Goal: Information Seeking & Learning: Learn about a topic

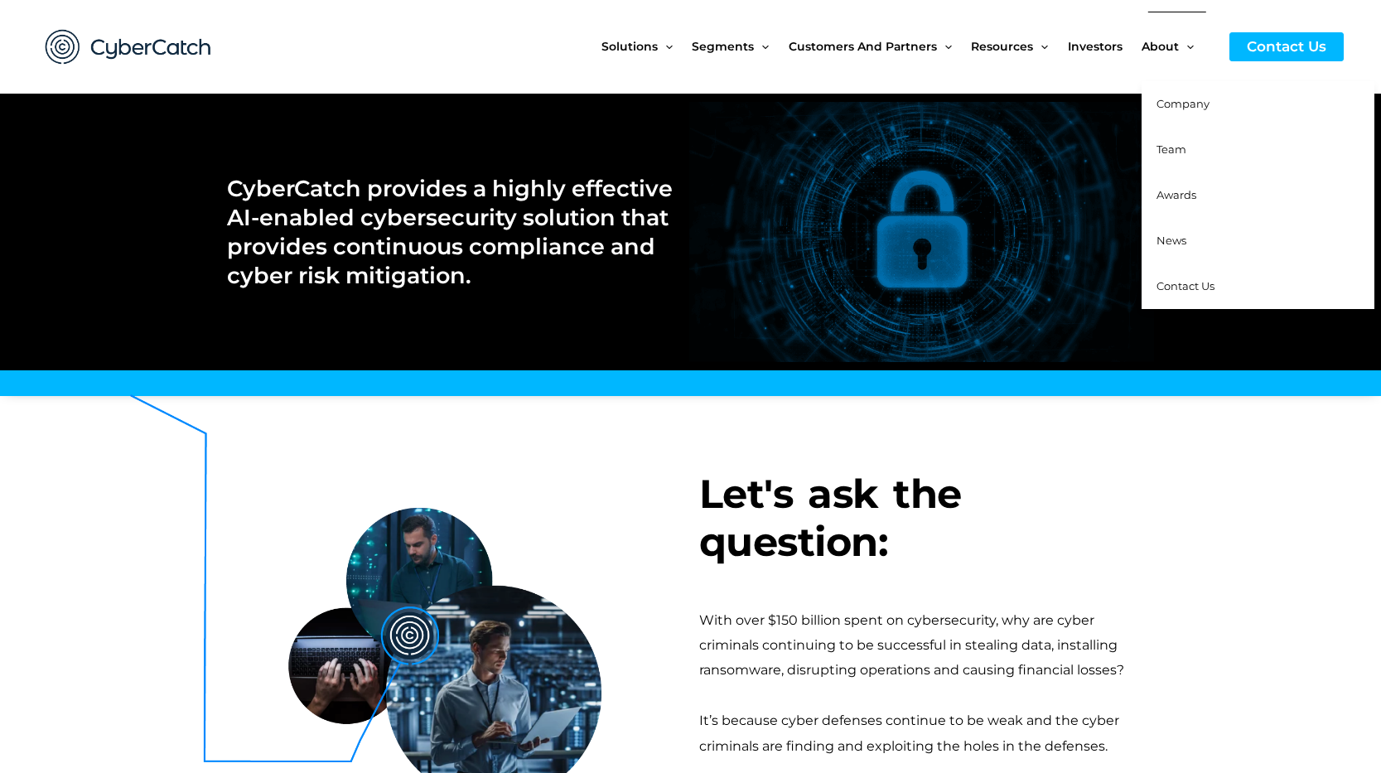
click at [1177, 100] on span "Company" at bounding box center [1182, 103] width 53 height 13
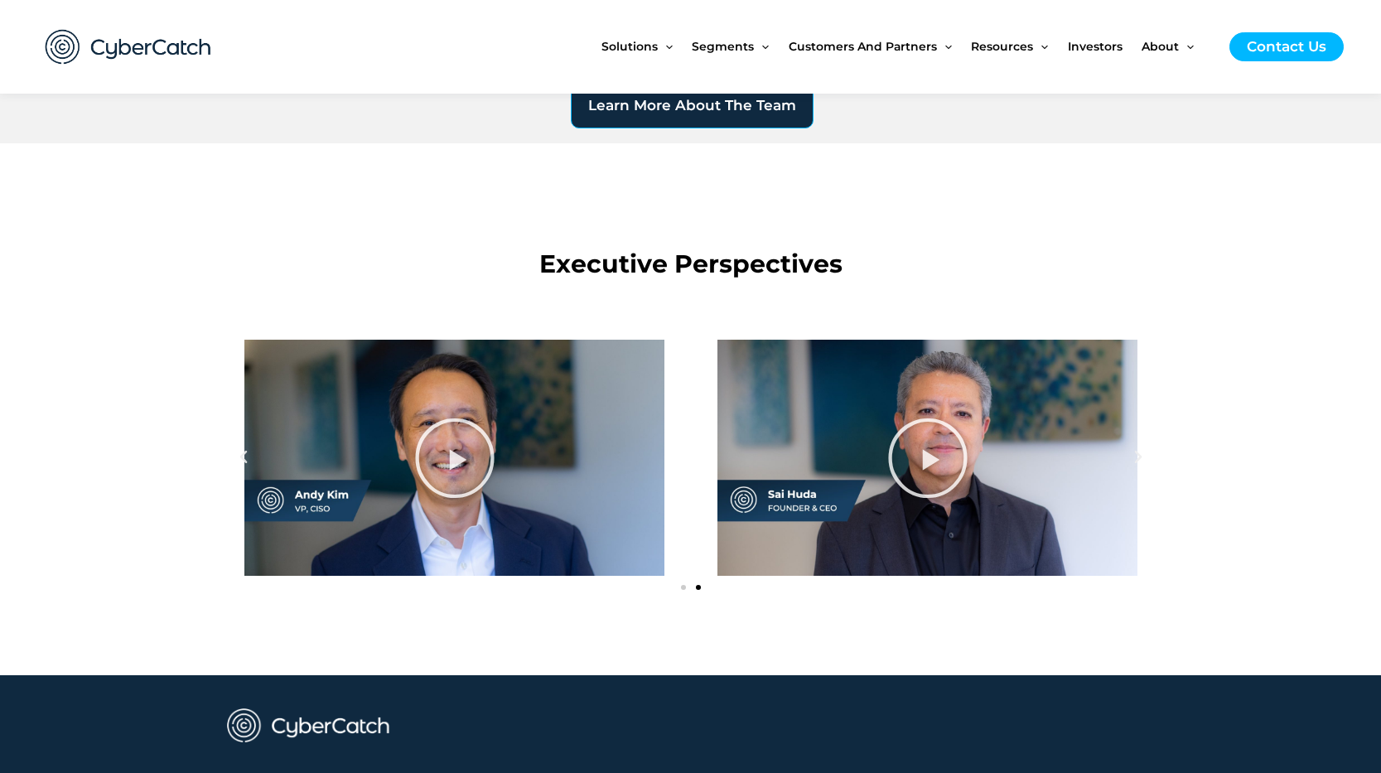
scroll to position [1775, 0]
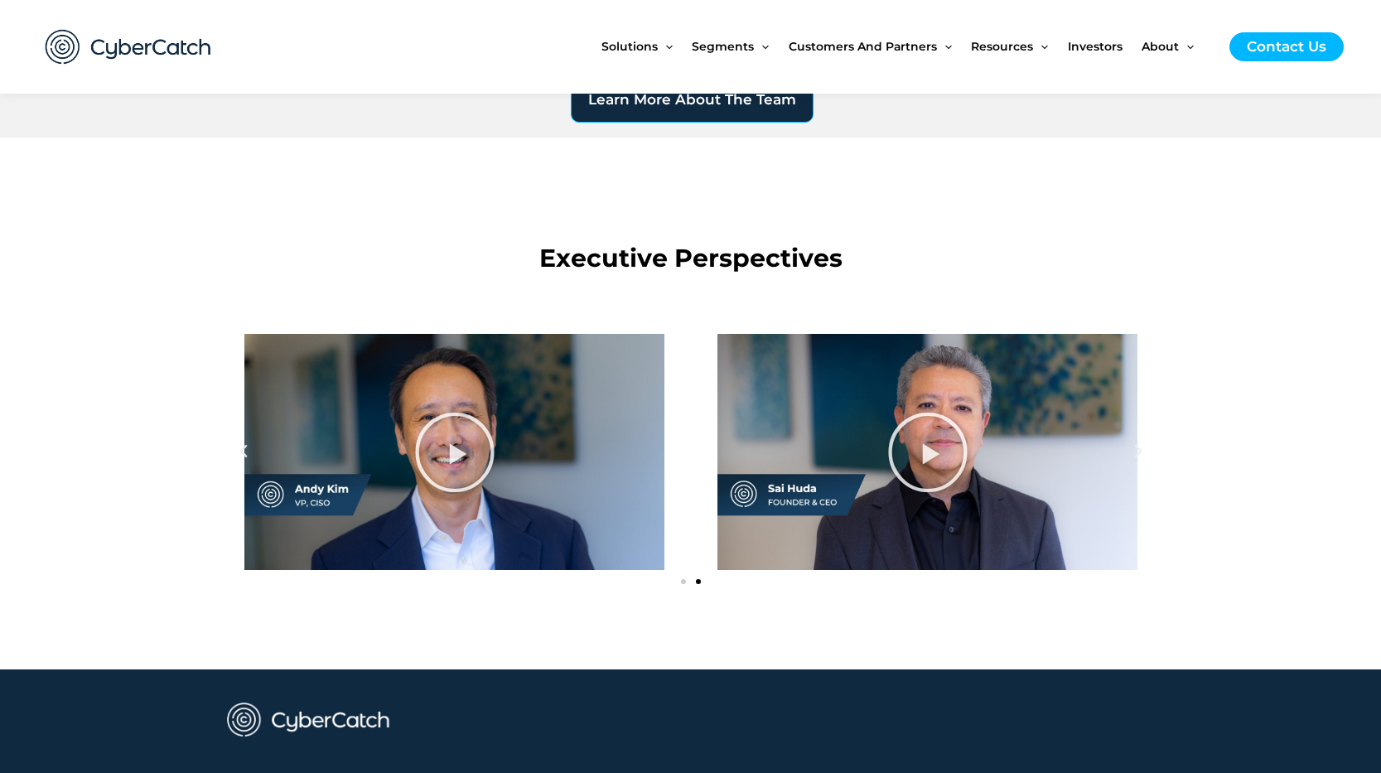
click at [916, 442] on icon "Slide2" at bounding box center [927, 451] width 83 height 83
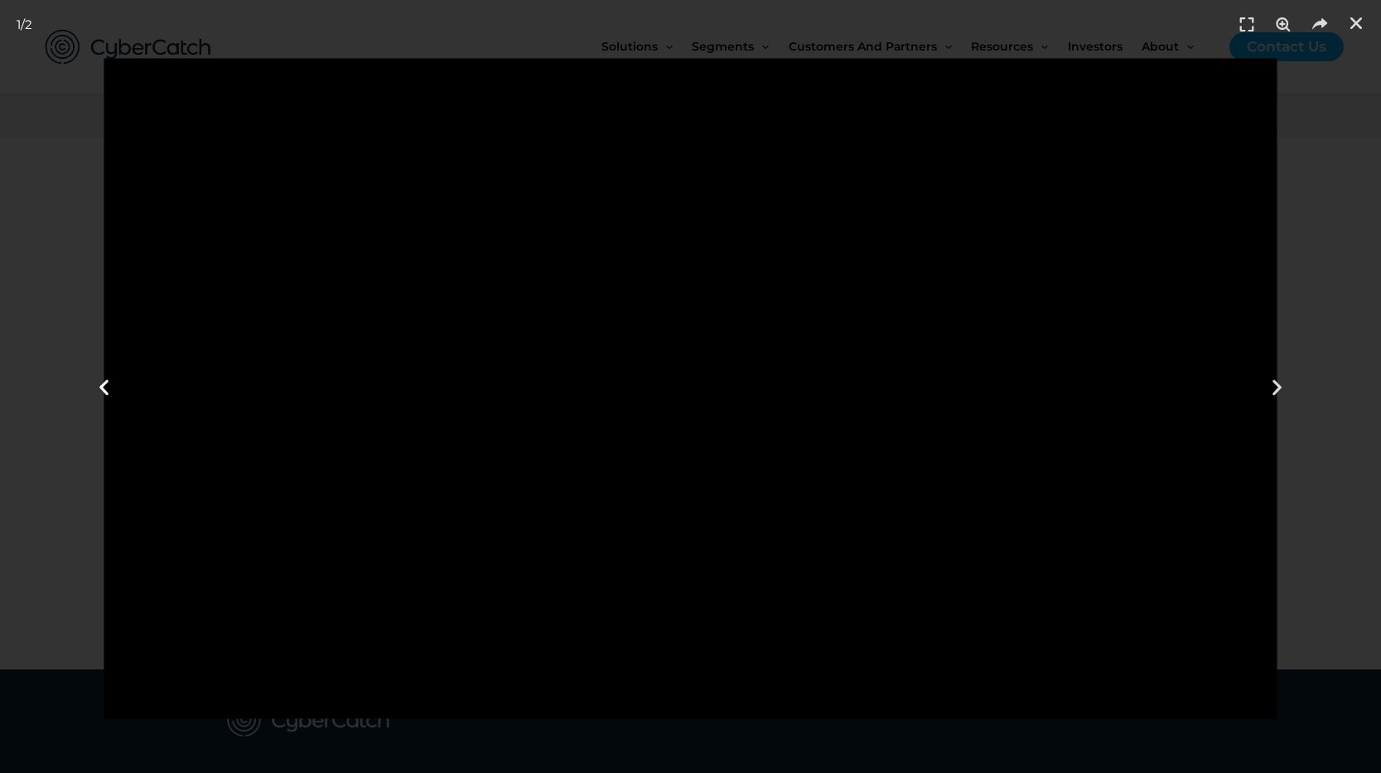
click at [137, 696] on div "Previous" at bounding box center [103, 386] width 207 height 773
click at [1358, 20] on icon "Close (Esc)" at bounding box center [1356, 23] width 17 height 17
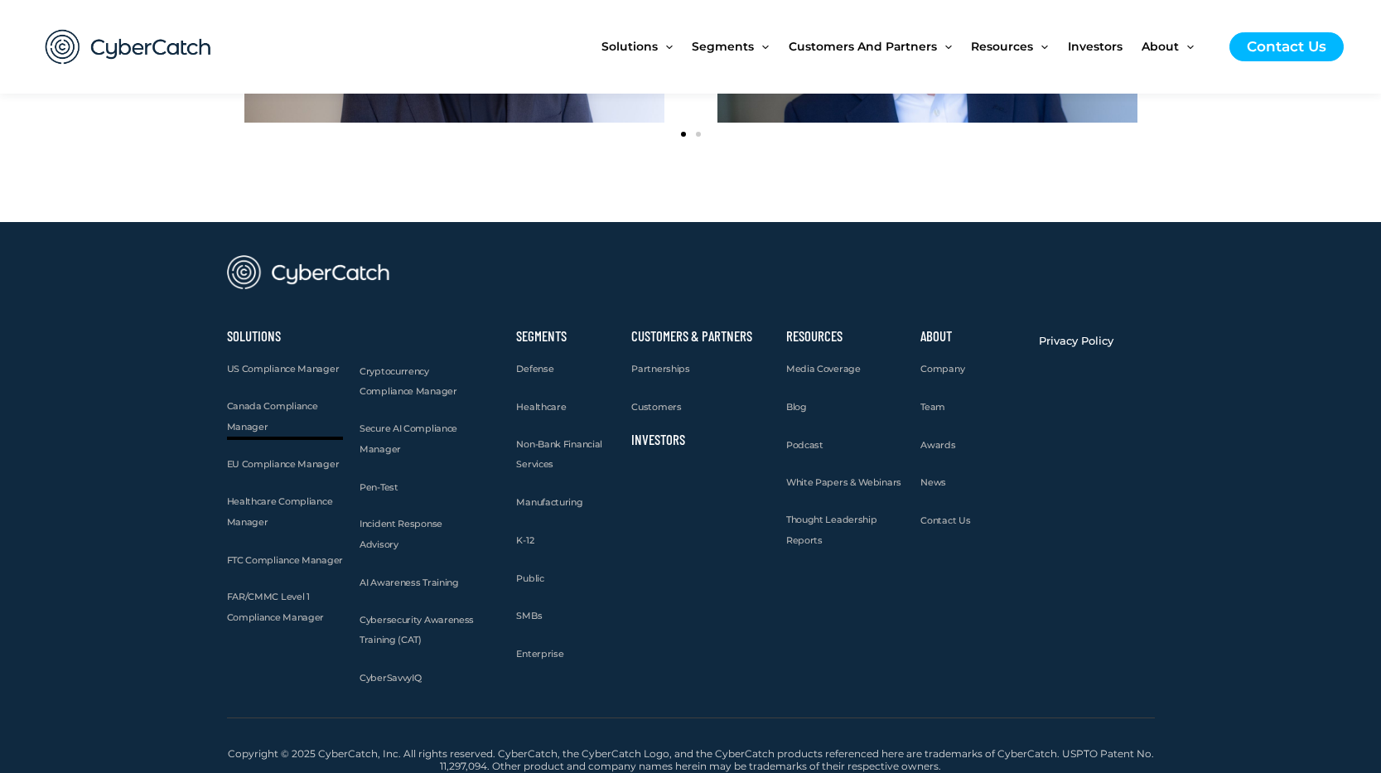
scroll to position [2222, 0]
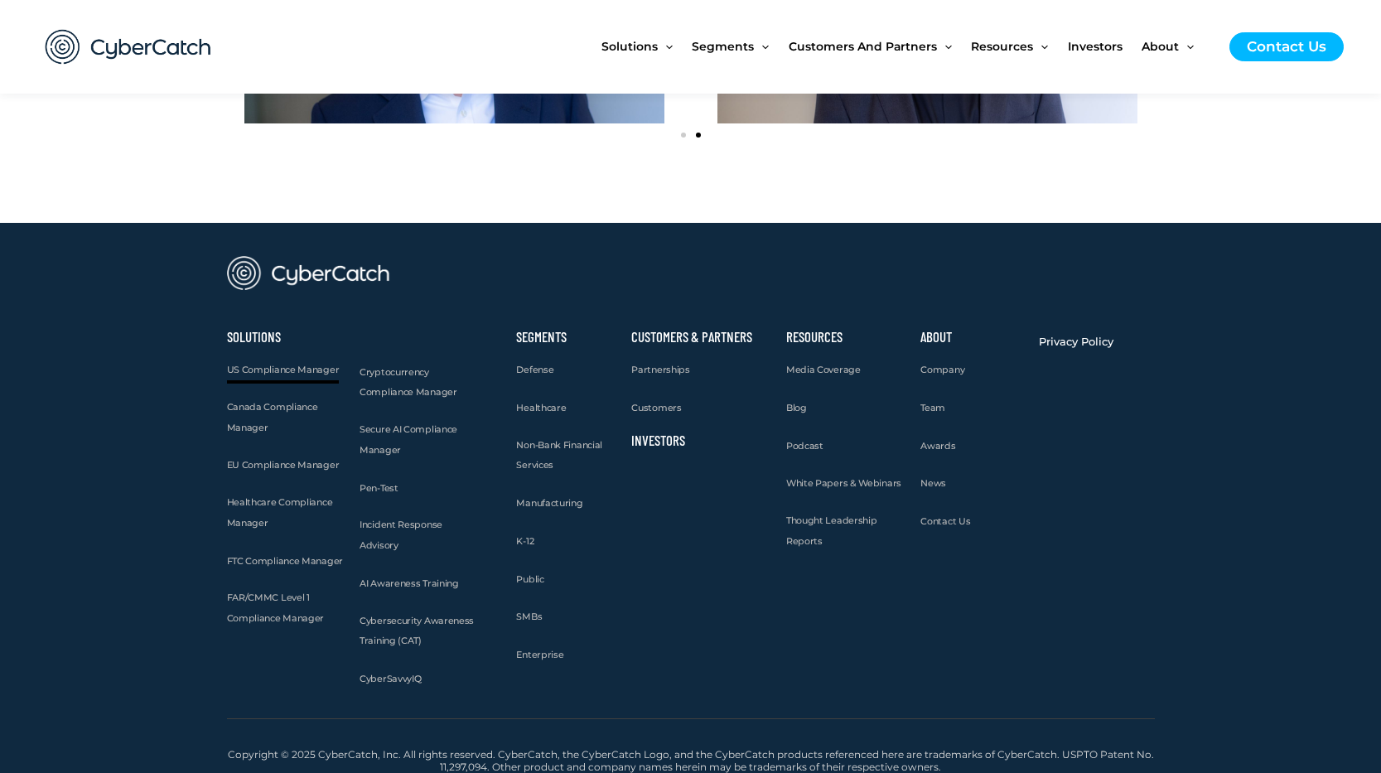
click at [306, 367] on span "US Compliance Manager" at bounding box center [283, 370] width 113 height 12
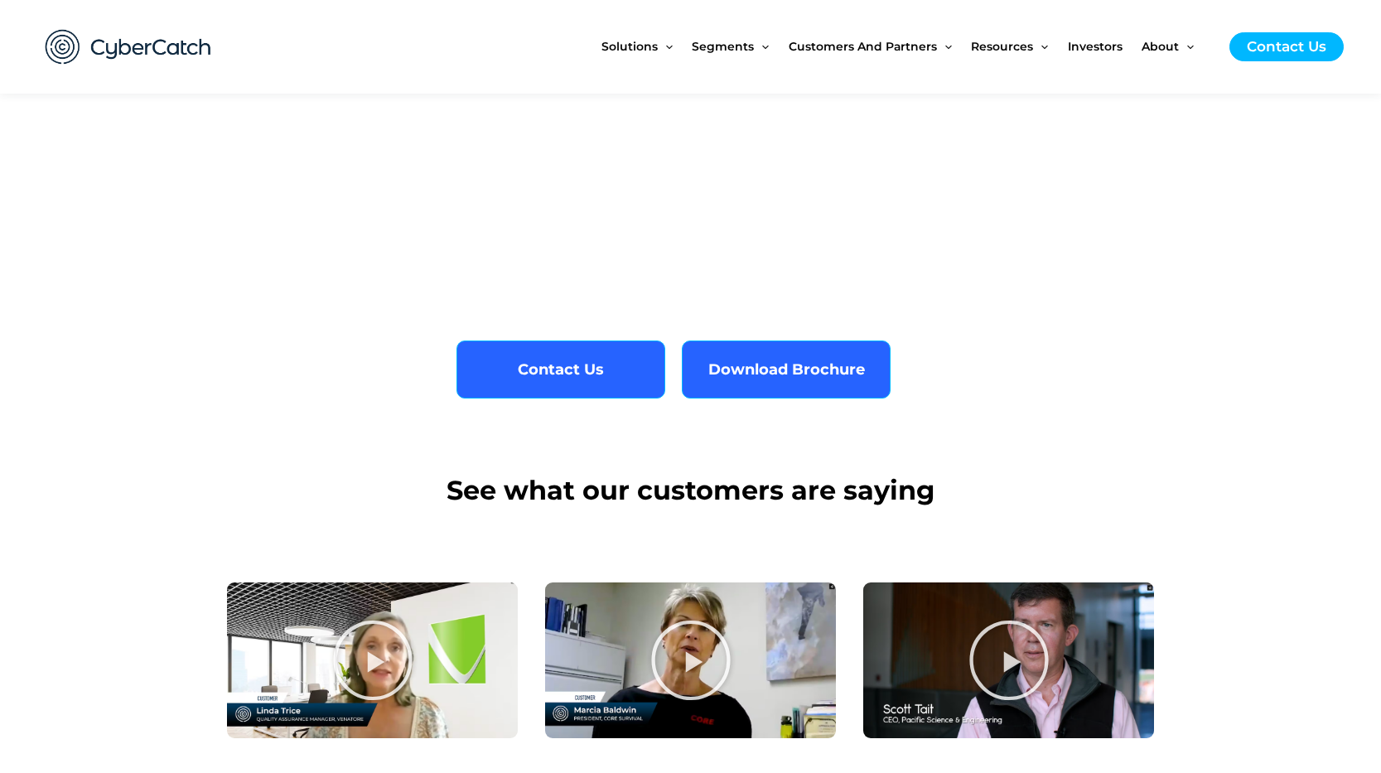
scroll to position [3414, 0]
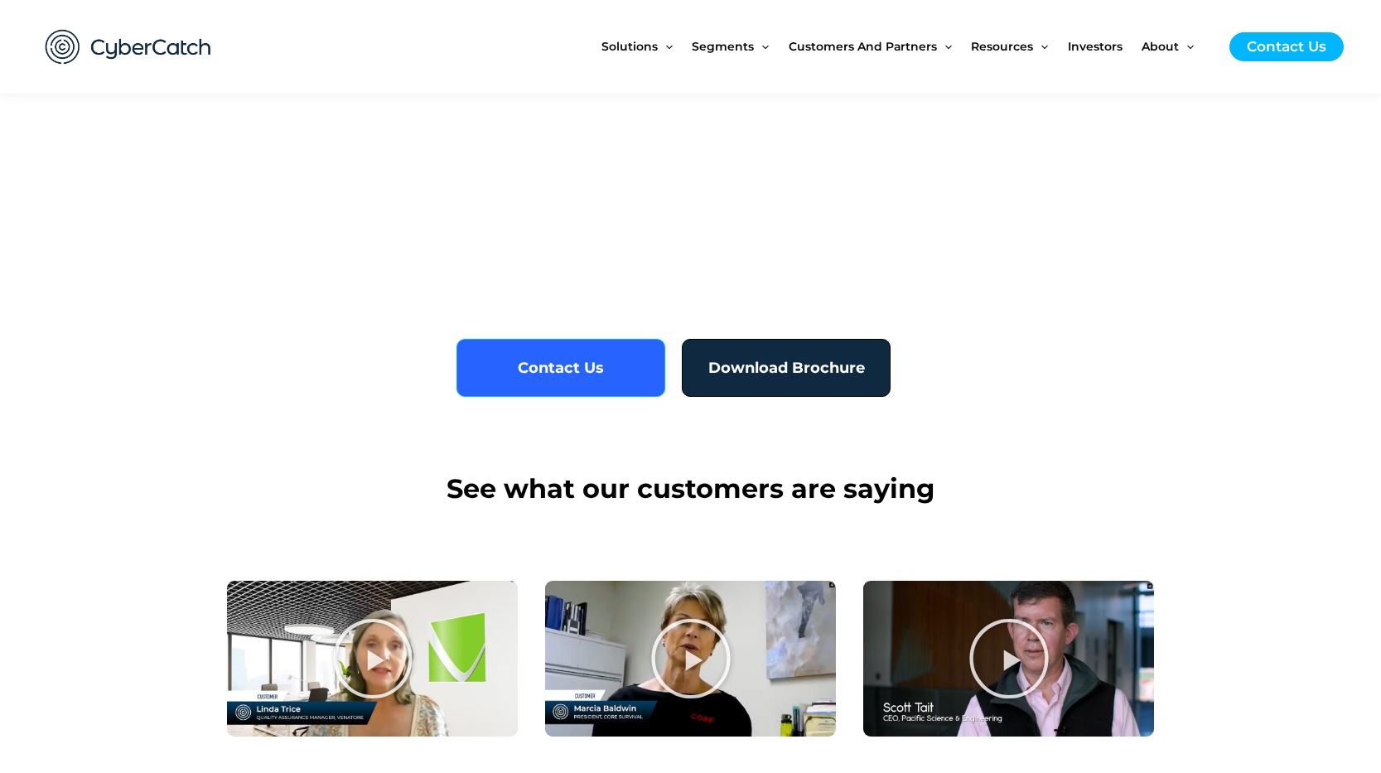
click at [772, 363] on span "Download Brochure" at bounding box center [786, 367] width 157 height 15
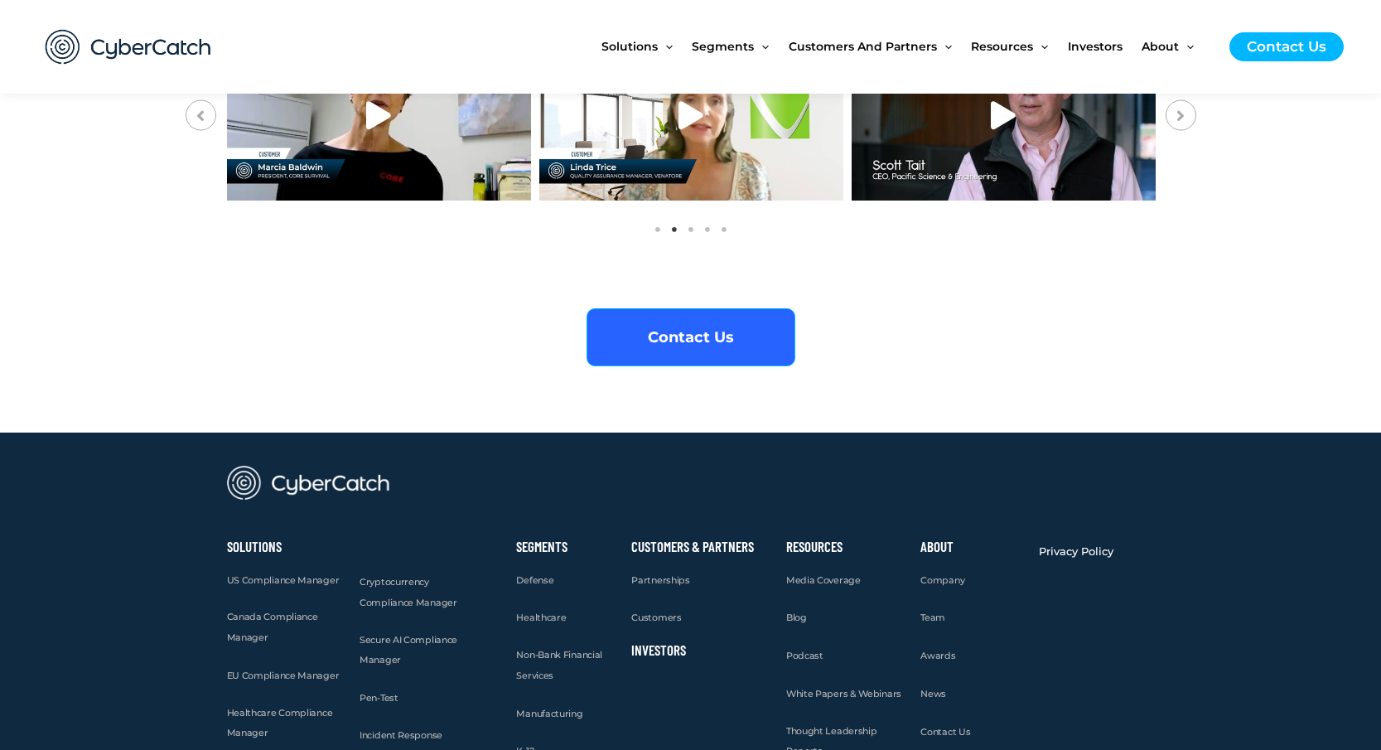
scroll to position [6195, 0]
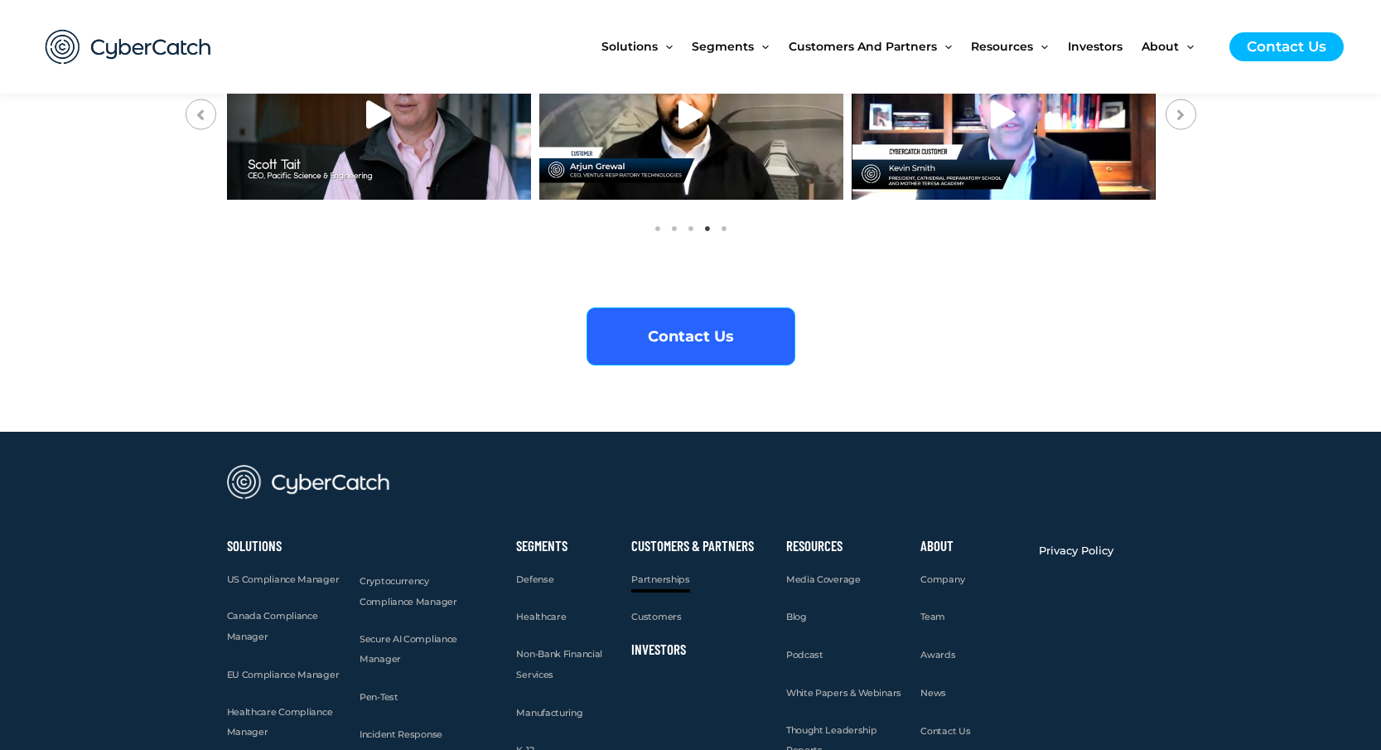
click at [665, 573] on span "Partnerships" at bounding box center [660, 579] width 58 height 12
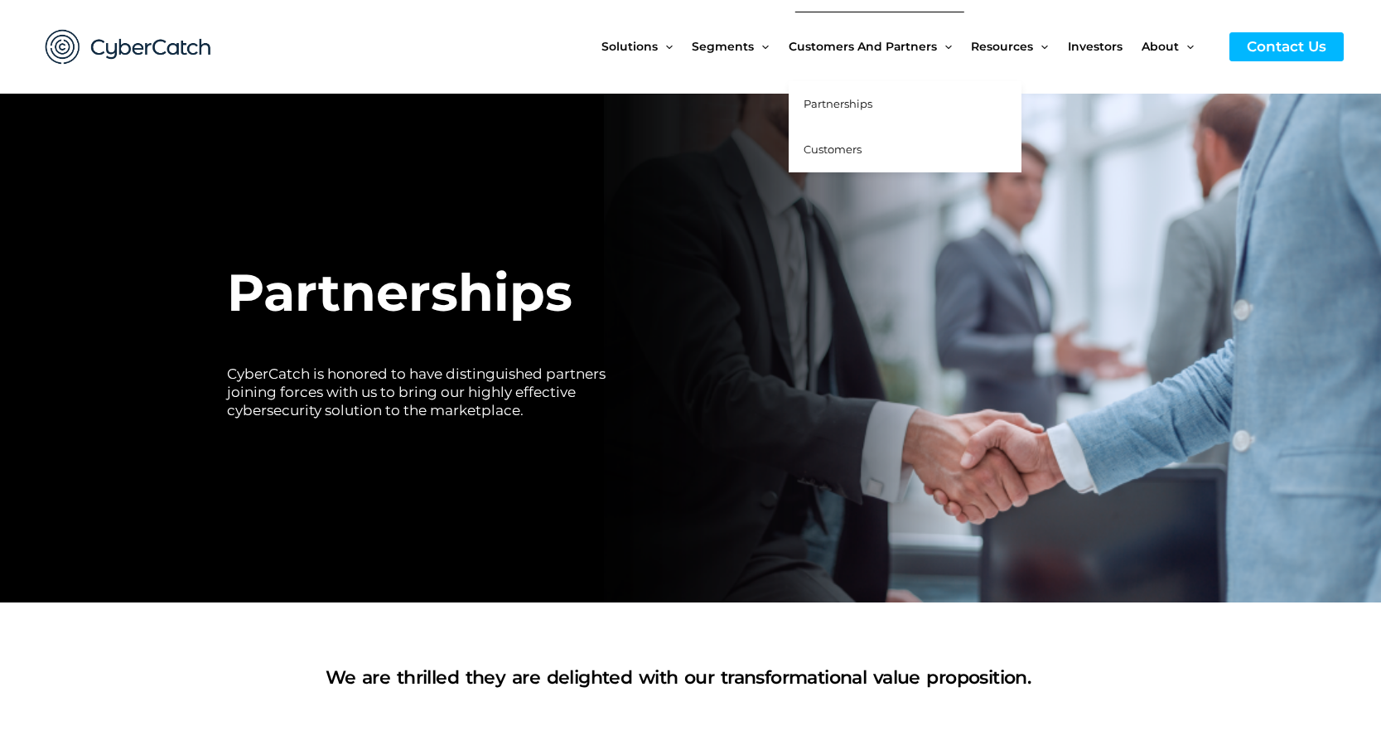
click at [856, 105] on span "Partnerships" at bounding box center [838, 103] width 69 height 13
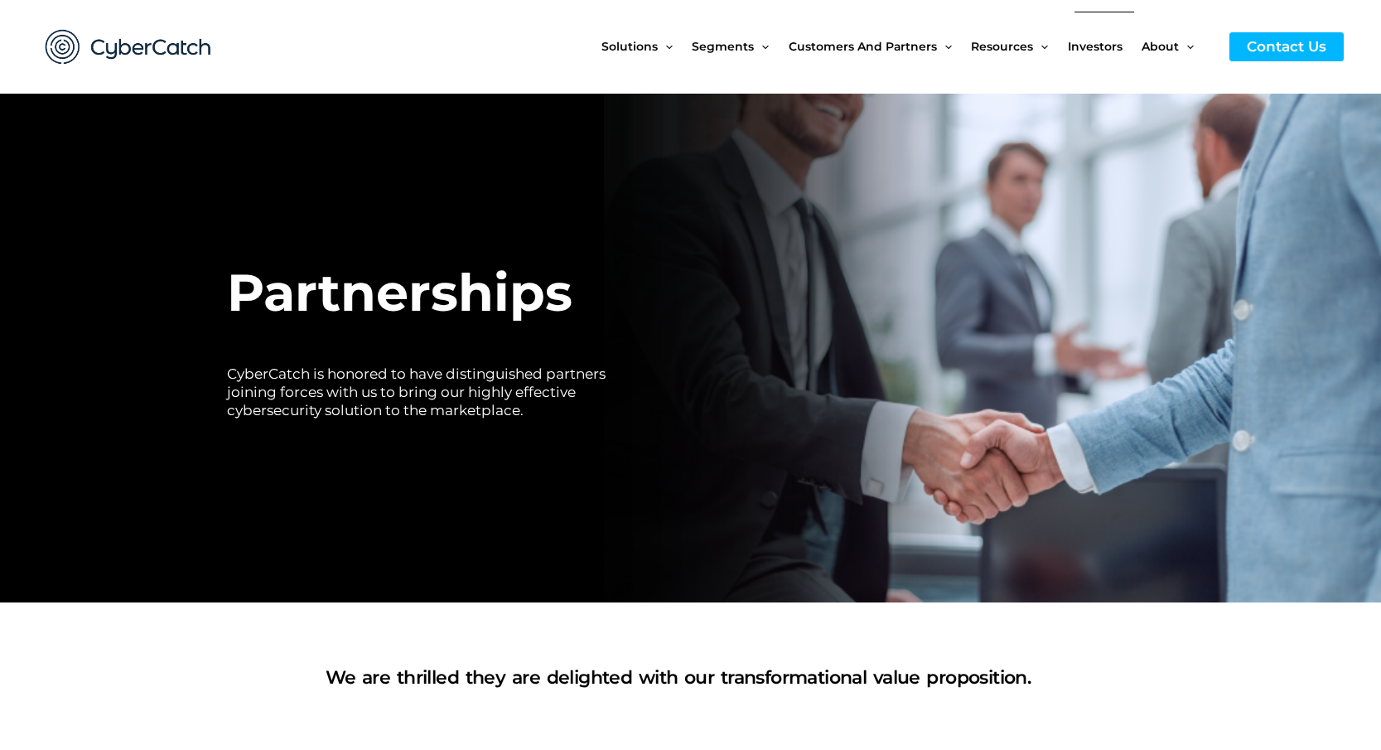
click at [1113, 48] on span "Investors" at bounding box center [1095, 47] width 55 height 70
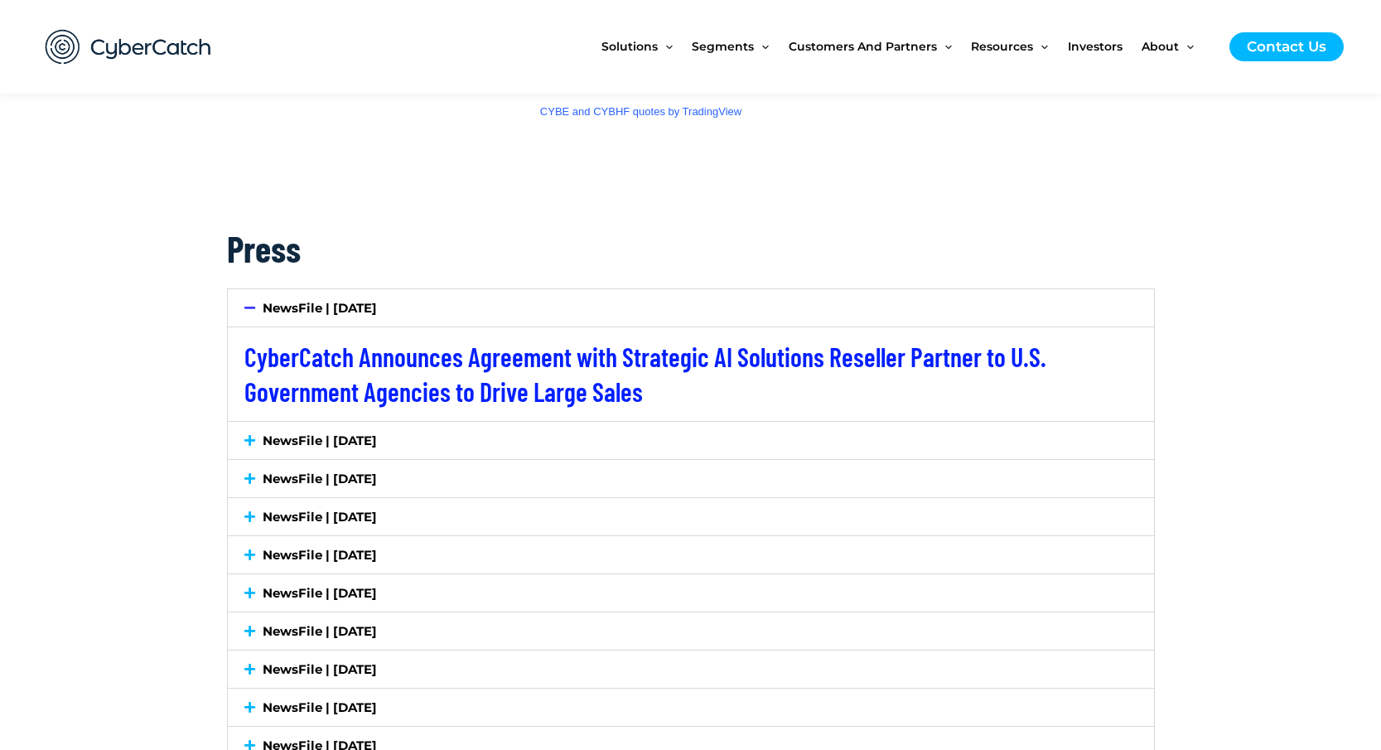
scroll to position [2854, 0]
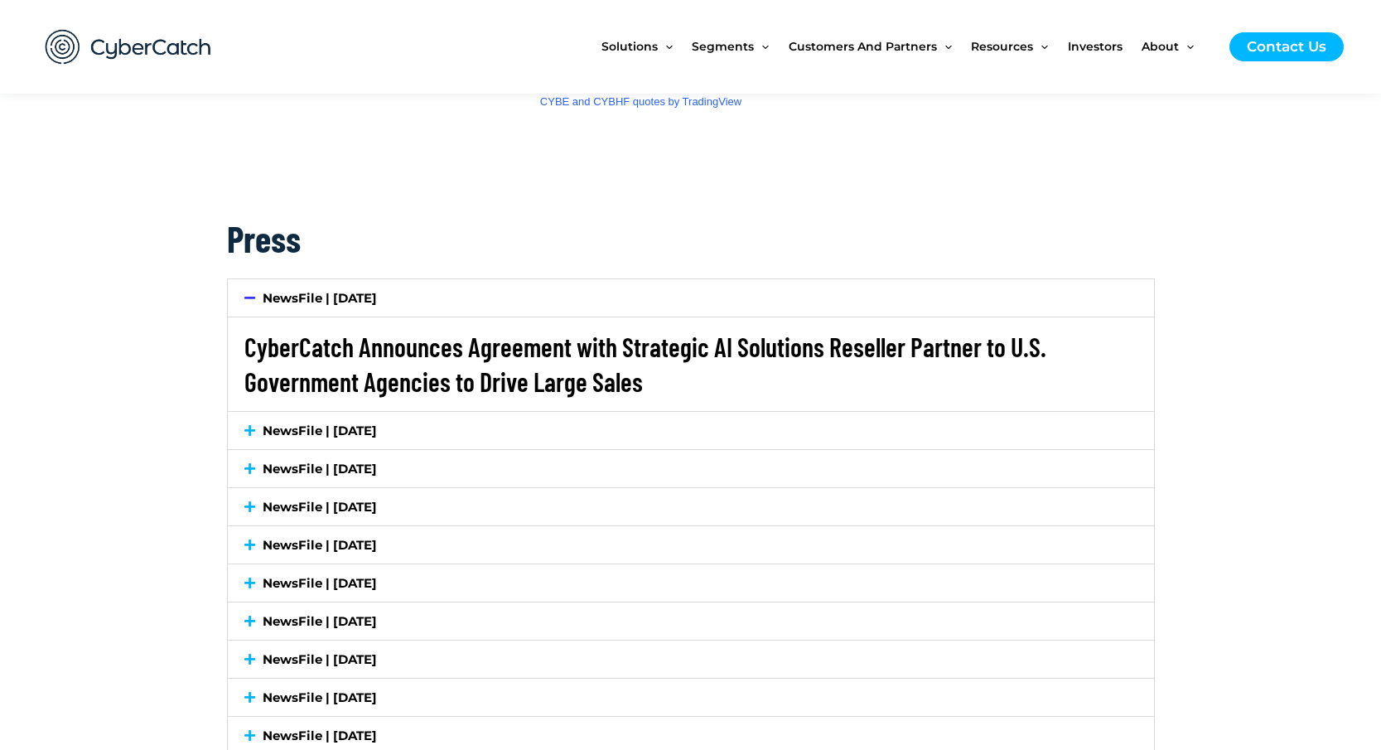
click at [446, 346] on link "CyberCatch Announces Agreement with Strategic AI Solutions Reseller Partner to …" at bounding box center [645, 364] width 802 height 66
